Goal: Navigation & Orientation: Go to known website

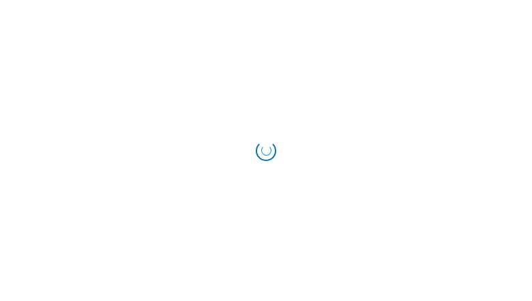
click at [266, 150] on div "Loading..." at bounding box center [266, 150] width 20 height 20
click at [265, 149] on div "Loading..." at bounding box center [266, 150] width 20 height 20
click at [265, 150] on div "Loading..." at bounding box center [266, 150] width 22 height 22
click at [266, 150] on div "Loading..." at bounding box center [266, 150] width 25 height 25
click at [266, 150] on div "Loading..." at bounding box center [266, 151] width 26 height 26
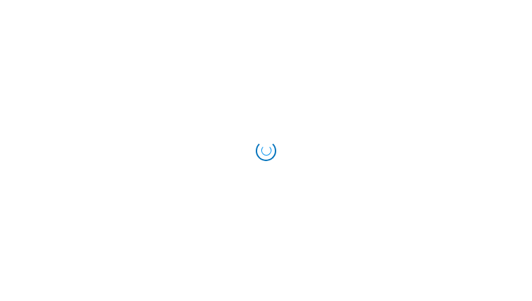
click at [265, 149] on div "Loading..." at bounding box center [266, 150] width 25 height 25
click at [266, 150] on div "Loading..." at bounding box center [265, 150] width 27 height 27
click at [265, 150] on div "Loading..." at bounding box center [266, 150] width 25 height 25
click at [266, 150] on div "Loading..." at bounding box center [266, 150] width 22 height 22
click at [267, 152] on div "Loading..." at bounding box center [266, 150] width 28 height 28
